Goal: Navigation & Orientation: Find specific page/section

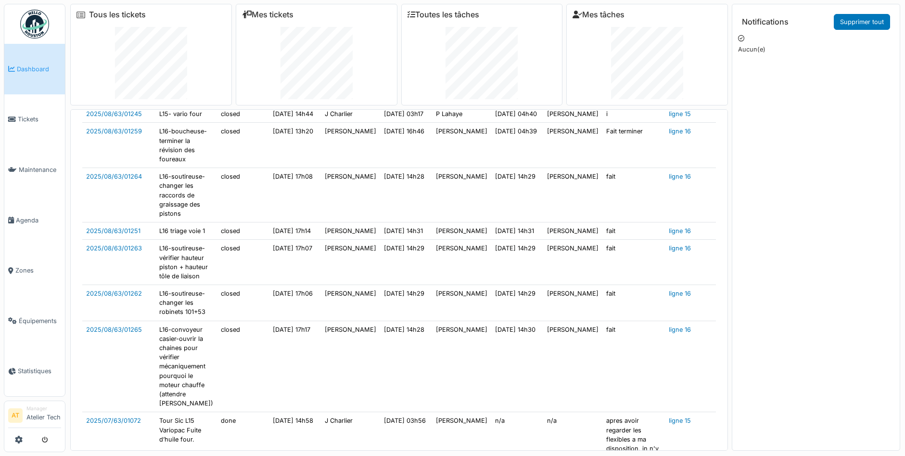
scroll to position [151, 0]
click at [41, 126] on link "Tickets" at bounding box center [34, 119] width 61 height 51
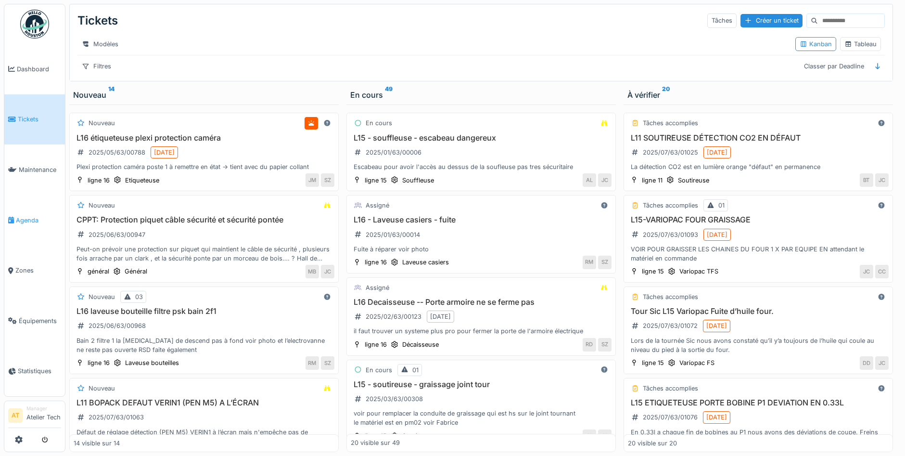
click at [33, 227] on link "Agenda" at bounding box center [34, 220] width 61 height 51
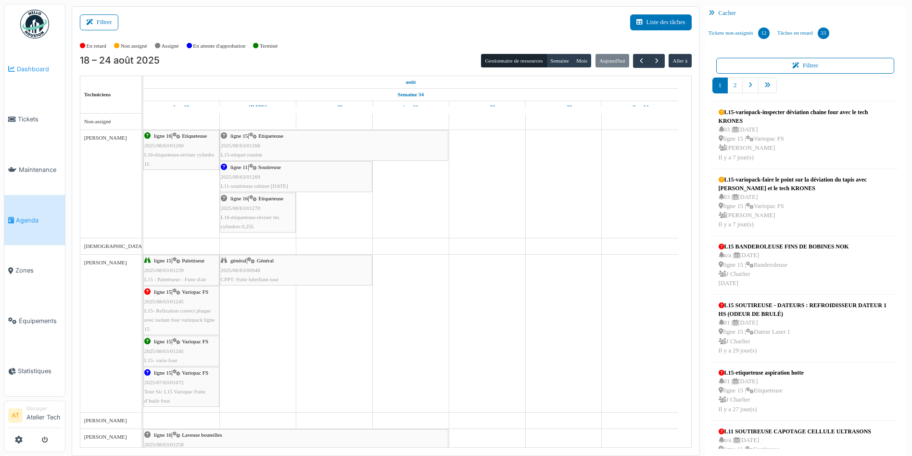
click at [30, 76] on link "Dashboard" at bounding box center [34, 69] width 61 height 51
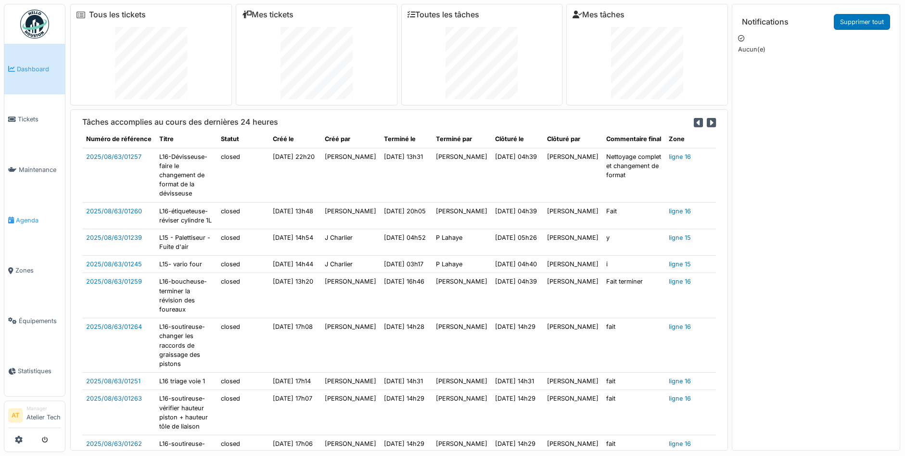
click at [38, 228] on link "Agenda" at bounding box center [34, 220] width 61 height 51
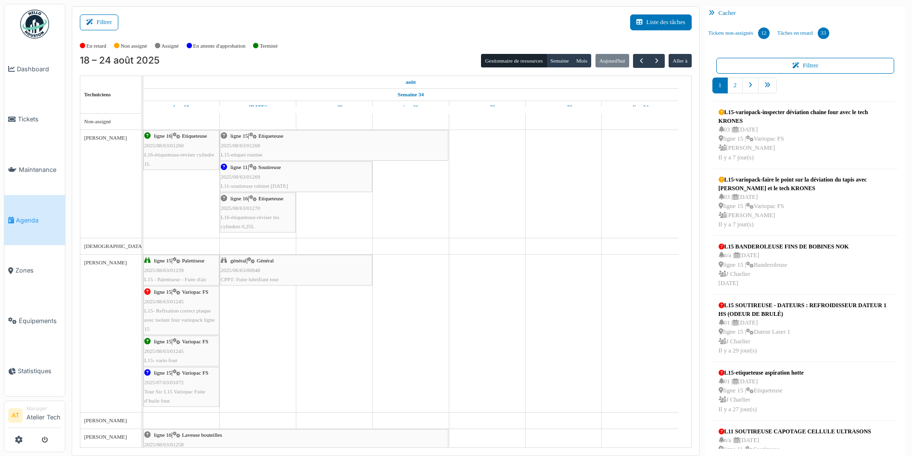
click at [40, 32] on img at bounding box center [34, 24] width 29 height 29
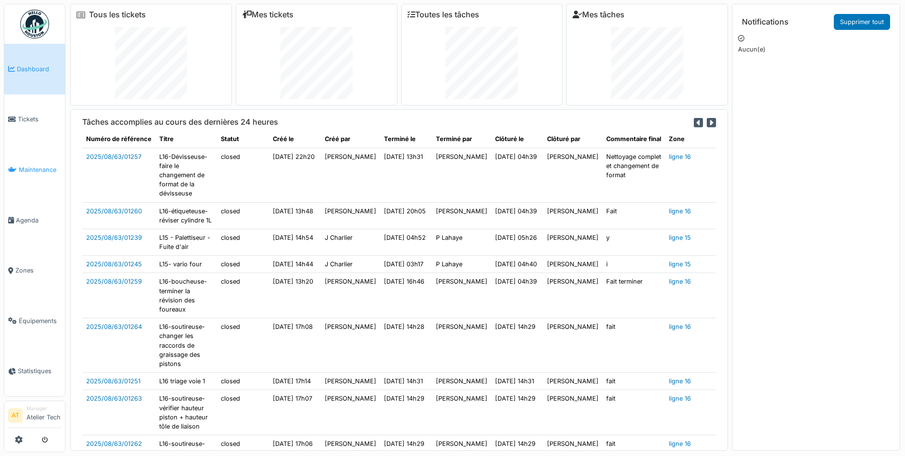
click at [38, 174] on span "Maintenance" at bounding box center [40, 169] width 42 height 9
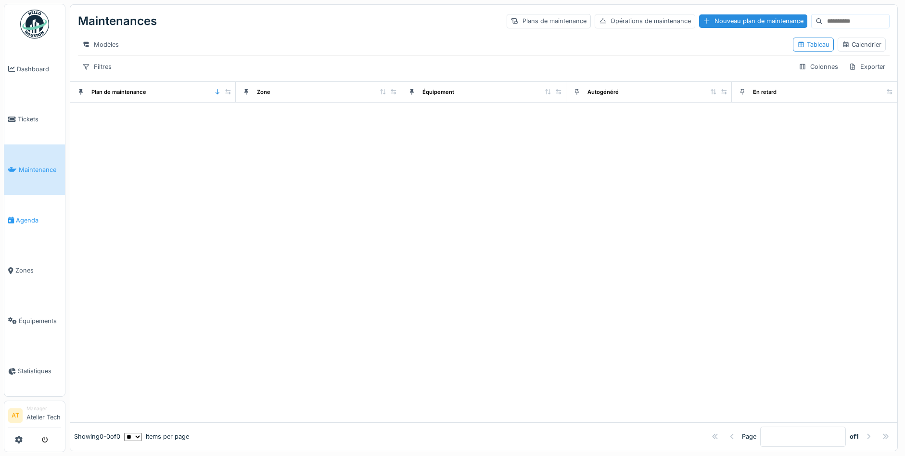
click at [41, 227] on link "Agenda" at bounding box center [34, 220] width 61 height 51
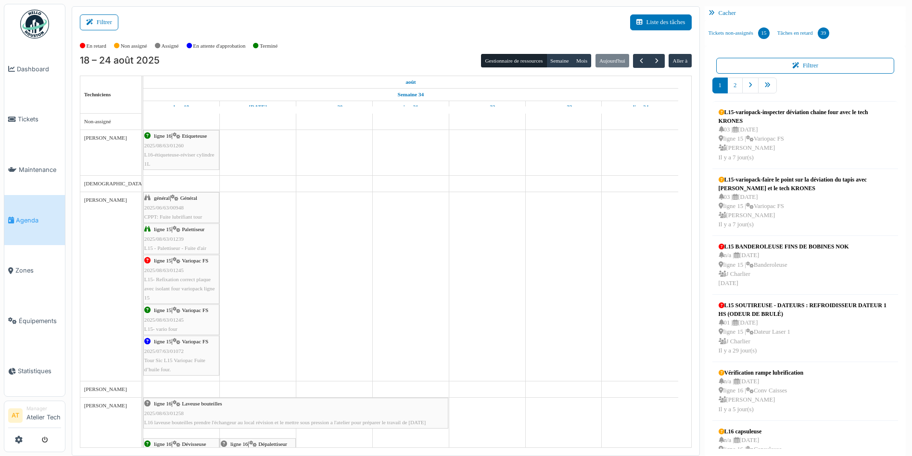
scroll to position [1085, 0]
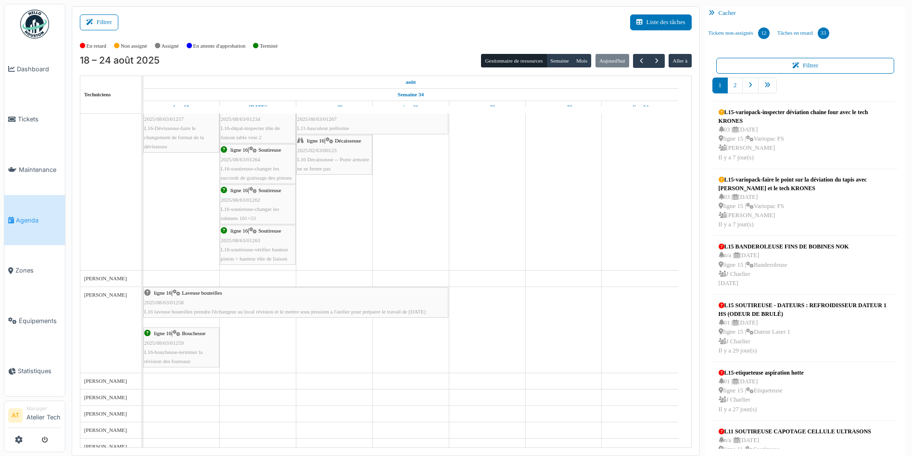
scroll to position [381, 0]
